Goal: Find specific page/section: Find specific page/section

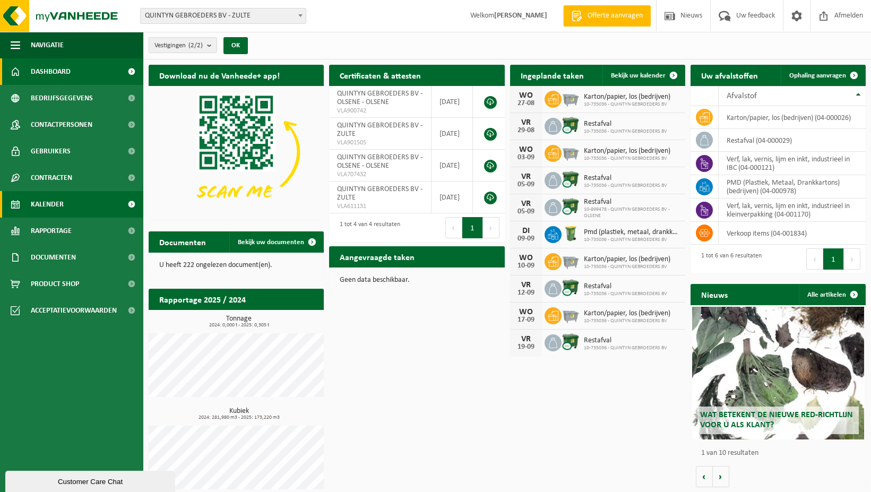
click at [48, 202] on span "Kalender" at bounding box center [47, 204] width 33 height 27
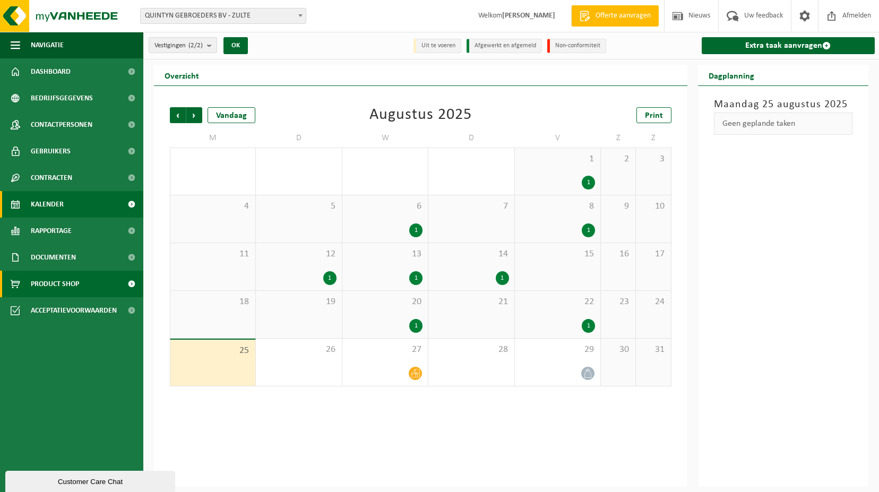
click at [48, 280] on span "Product Shop" at bounding box center [55, 284] width 48 height 27
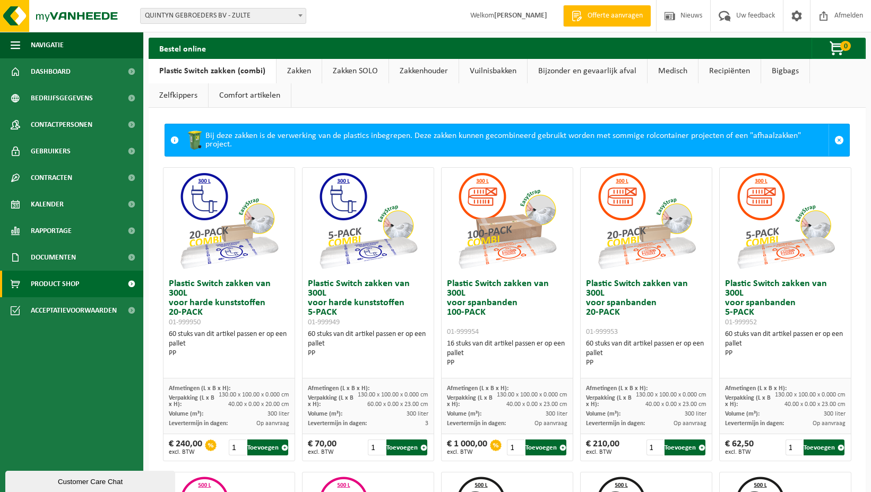
click at [297, 70] on link "Zakken" at bounding box center [299, 71] width 45 height 24
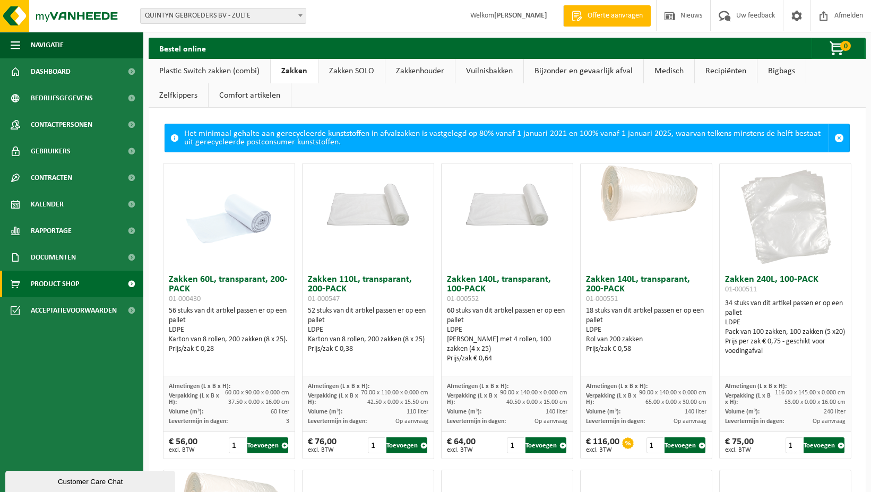
click at [355, 69] on link "Zakken SOLO" at bounding box center [351, 71] width 66 height 24
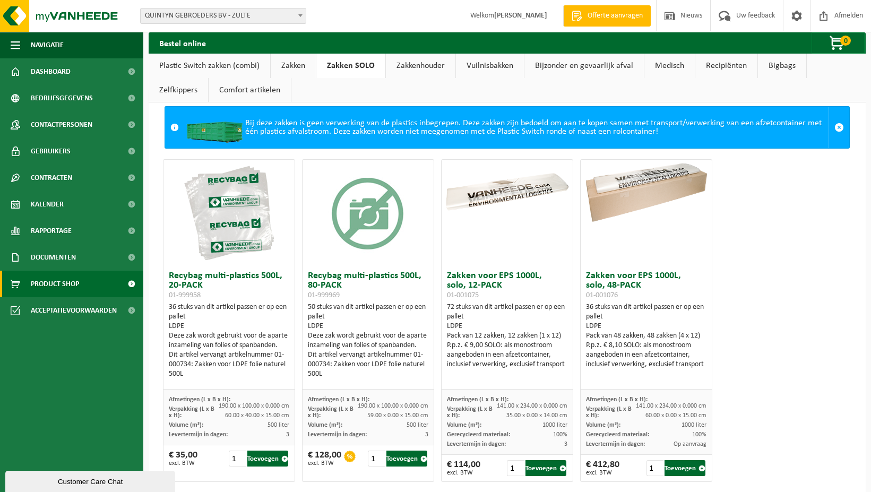
scroll to position [34, 0]
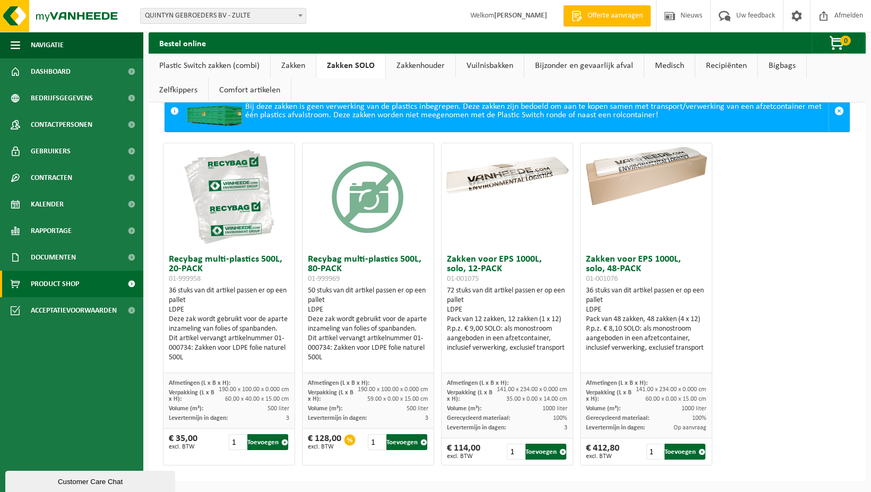
click at [186, 63] on link "Plastic Switch zakken (combi)" at bounding box center [210, 66] width 122 height 24
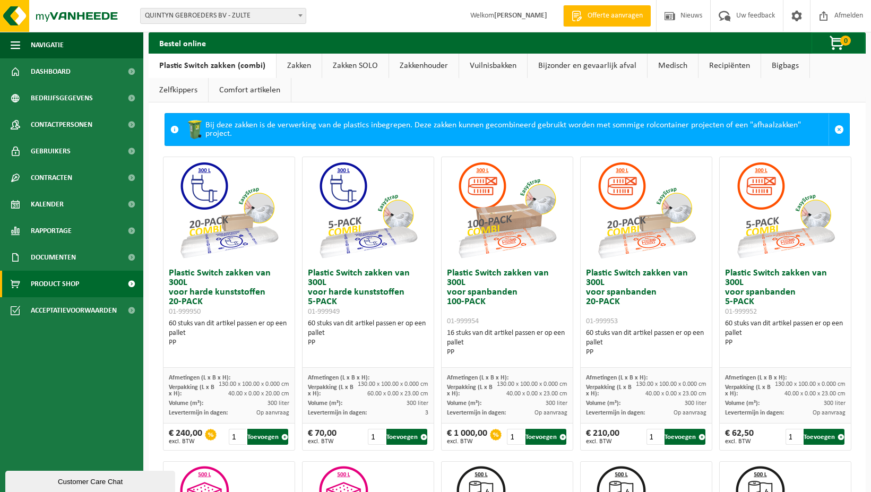
scroll to position [0, 0]
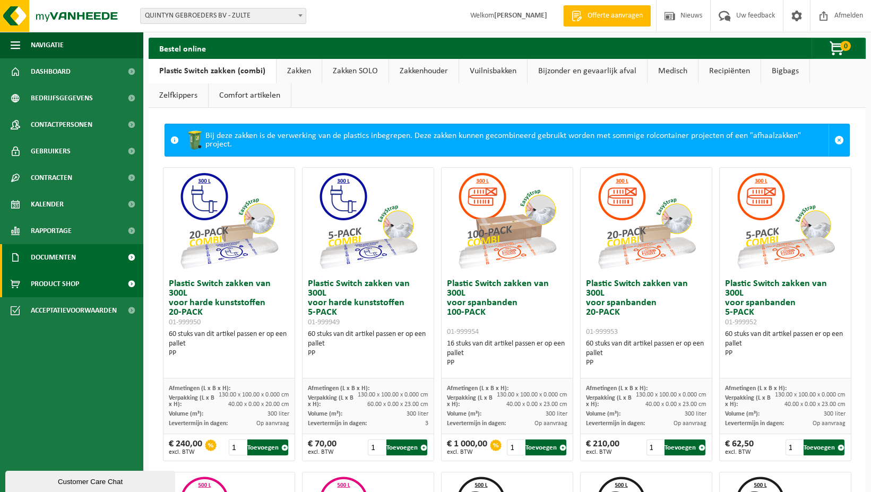
click at [53, 253] on span "Documenten" at bounding box center [53, 257] width 45 height 27
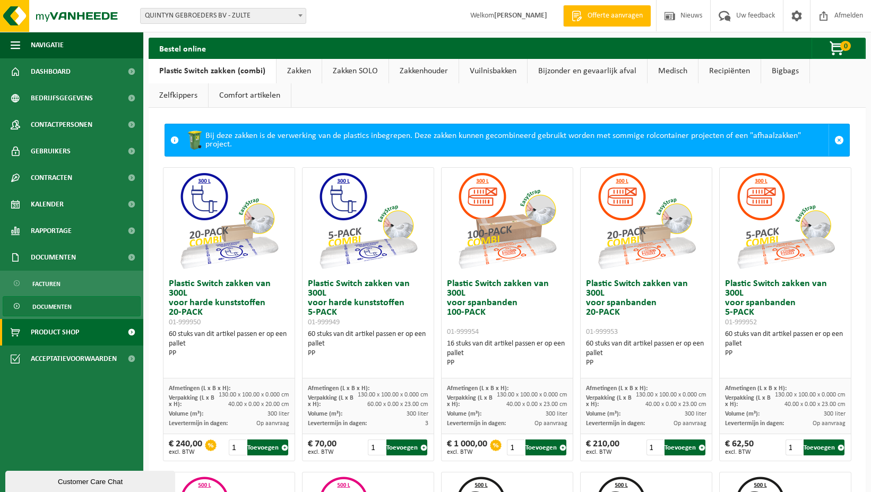
click at [49, 304] on span "Documenten" at bounding box center [51, 307] width 39 height 20
